Goal: Task Accomplishment & Management: Use online tool/utility

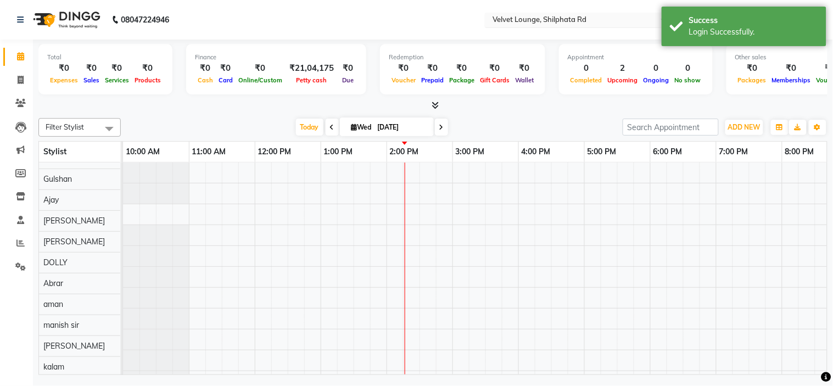
scroll to position [14, 0]
click at [551, 20] on input "text" at bounding box center [569, 20] width 159 height 11
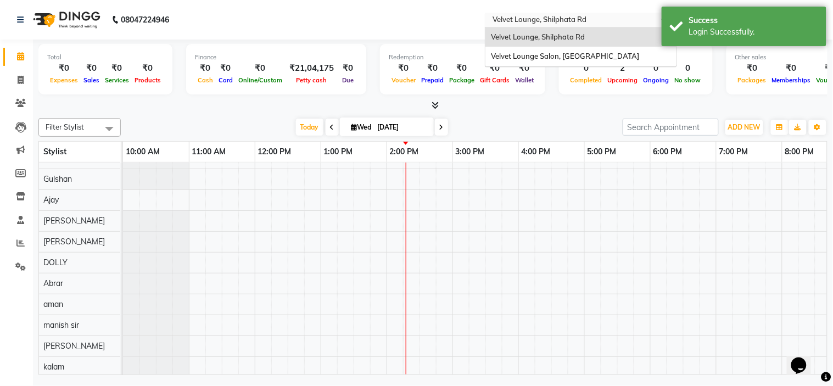
scroll to position [0, 0]
click at [537, 57] on span "Velvet Lounge Salon, Shiv Mandir Road" at bounding box center [565, 56] width 148 height 9
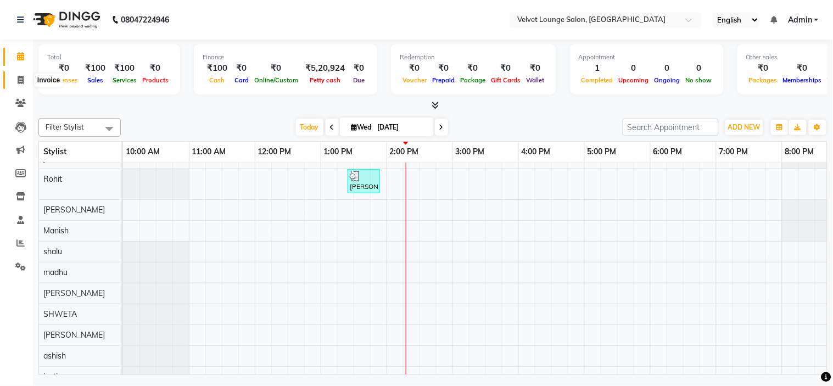
click at [21, 81] on icon at bounding box center [21, 80] width 6 height 8
select select "service"
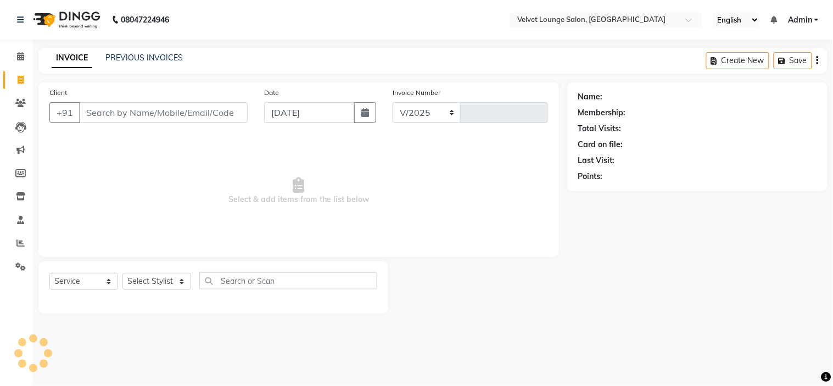
select select "5962"
type input "1719"
click at [149, 58] on link "PREVIOUS INVOICES" at bounding box center [143, 58] width 77 height 10
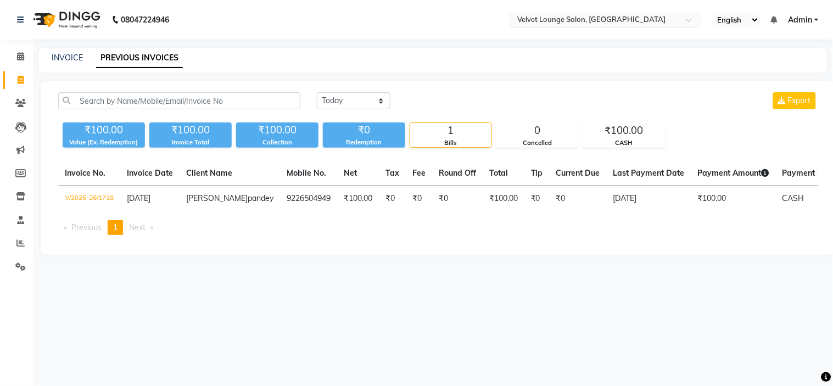
click at [612, 16] on input "text" at bounding box center [594, 20] width 159 height 11
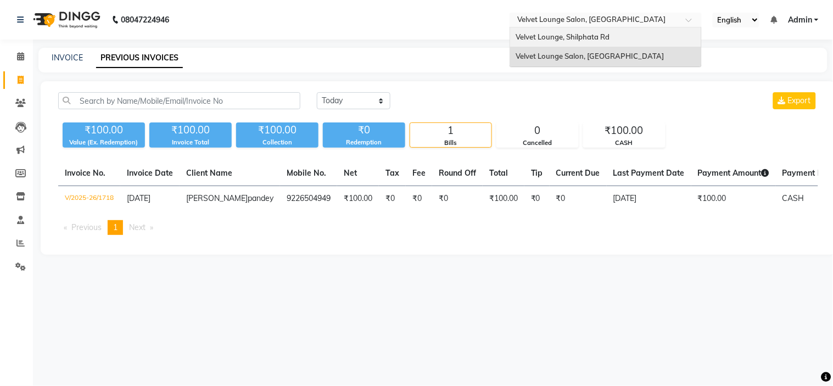
click at [596, 36] on span "Velvet Lounge, Shilphata Rd" at bounding box center [563, 36] width 94 height 9
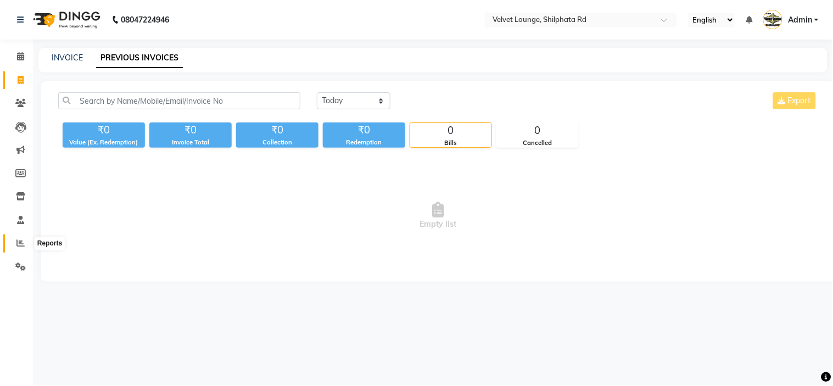
click at [14, 239] on span at bounding box center [20, 243] width 19 height 13
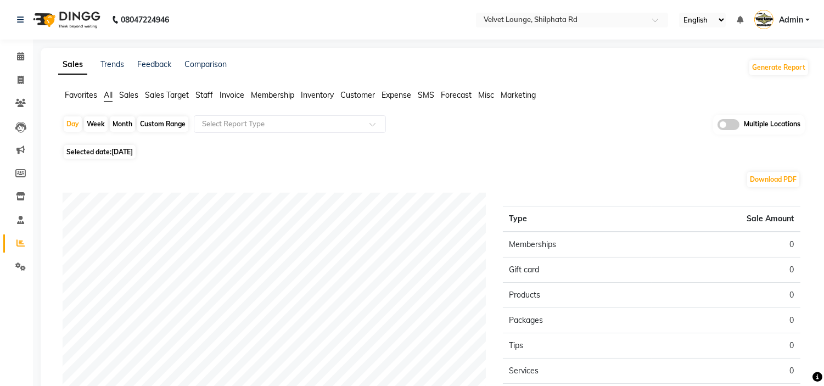
click at [122, 119] on div "Month" at bounding box center [122, 123] width 25 height 15
select select "9"
select select "2025"
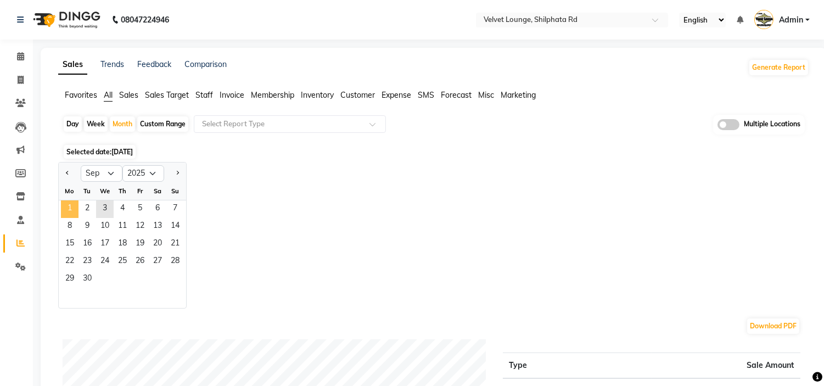
click at [69, 214] on span "1" at bounding box center [70, 209] width 18 height 18
